Goal: Find specific page/section: Find specific page/section

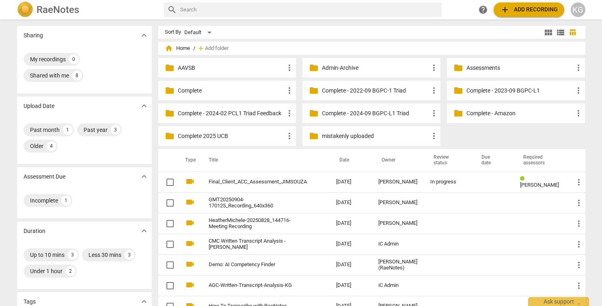
click at [236, 94] on p "Complete" at bounding box center [231, 90] width 107 height 9
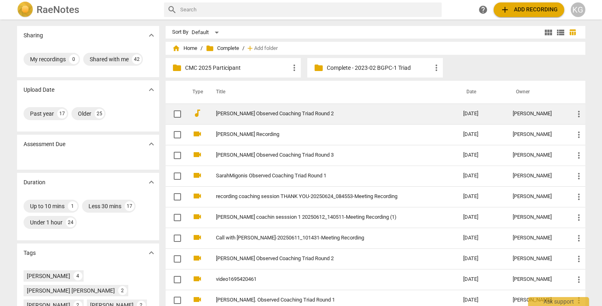
click at [238, 111] on link "Sarah Migonis Observed Coaching Triad Round 2" at bounding box center [325, 114] width 218 height 6
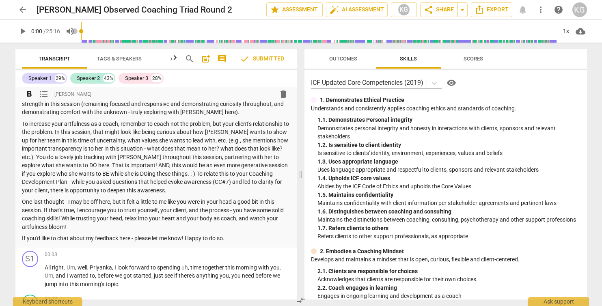
scroll to position [75, 0]
